Goal: Find contact information: Find contact information

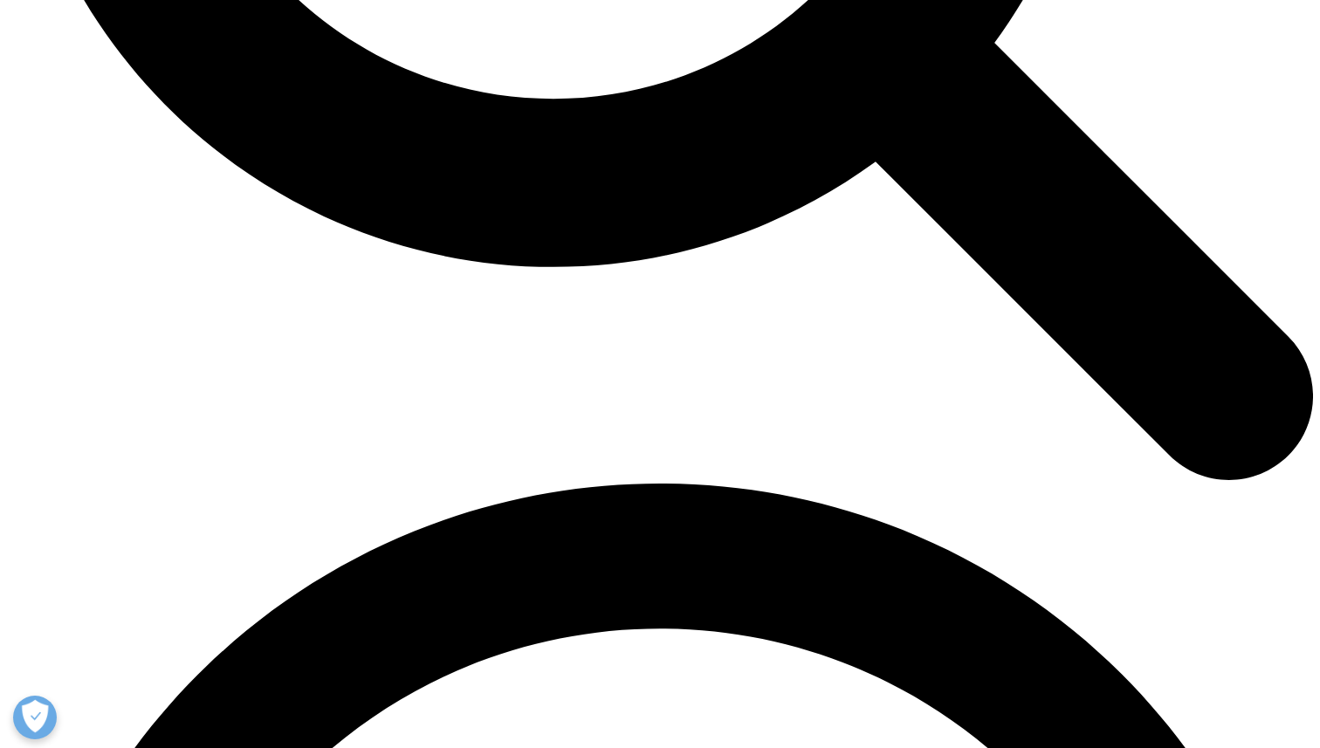
scroll to position [2127, 0]
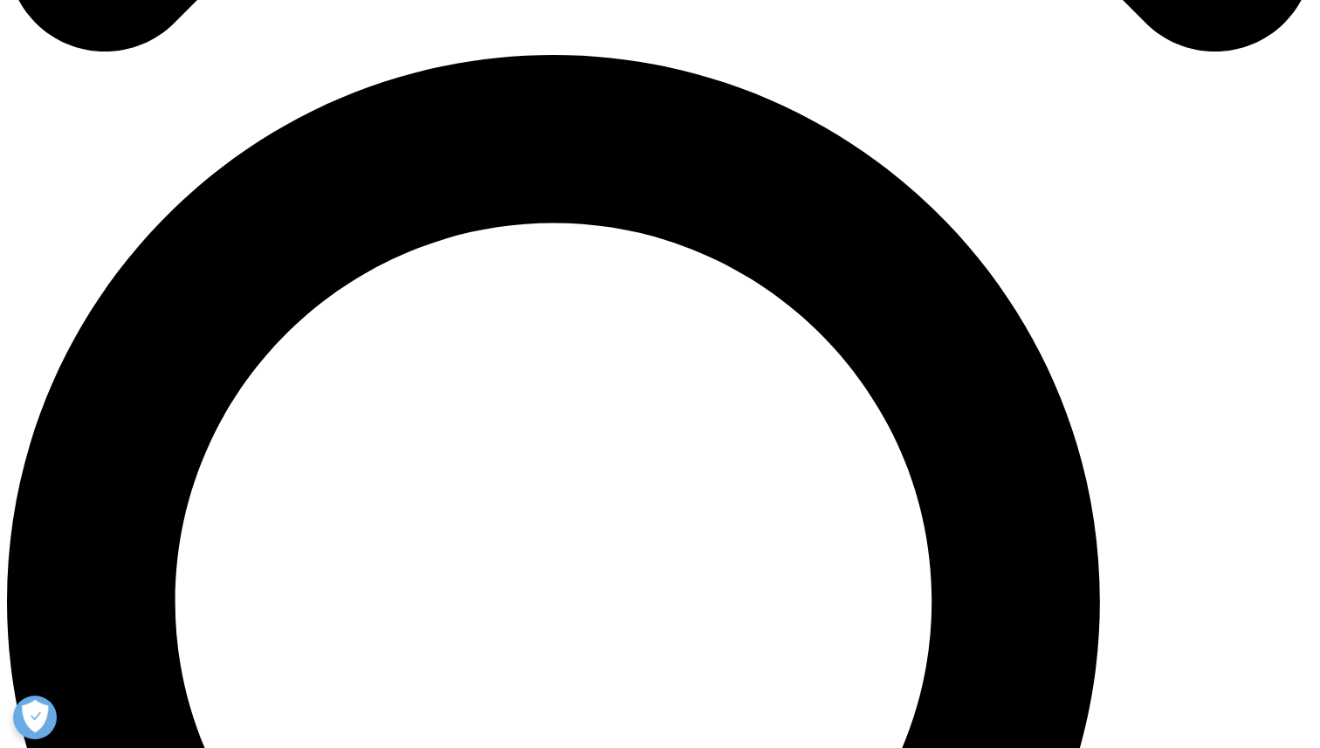
scroll to position [1285, 0]
